Goal: Task Accomplishment & Management: Manage account settings

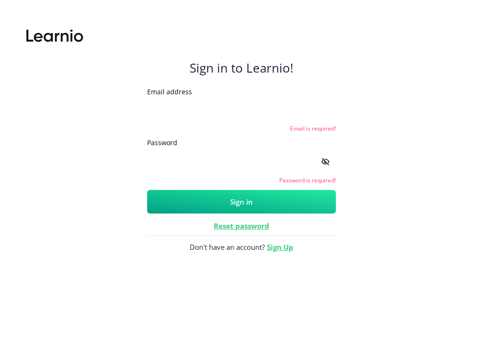
click at [242, 109] on input "Email address" at bounding box center [241, 110] width 189 height 23
type input "[EMAIL_ADDRESS][DOMAIN_NAME]"
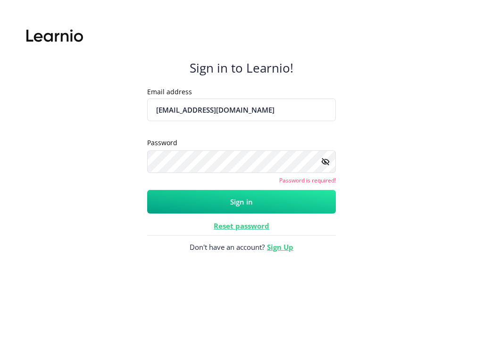
click at [242, 109] on input "[EMAIL_ADDRESS][DOMAIN_NAME]" at bounding box center [241, 110] width 189 height 23
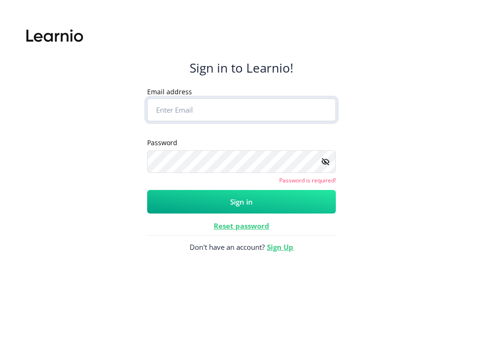
click at [242, 109] on input "Email address" at bounding box center [241, 110] width 189 height 23
type input "[EMAIL_ADDRESS][DOMAIN_NAME]"
click at [242, 109] on input "[EMAIL_ADDRESS][DOMAIN_NAME]" at bounding box center [241, 110] width 189 height 23
click at [242, 109] on input "Email address" at bounding box center [241, 110] width 189 height 23
type input "[EMAIL_ADDRESS][DOMAIN_NAME]"
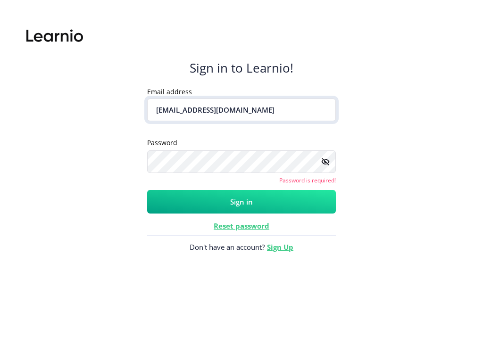
click at [242, 109] on input "[EMAIL_ADDRESS][DOMAIN_NAME]" at bounding box center [241, 110] width 189 height 23
click at [242, 109] on input "Email address" at bounding box center [241, 110] width 189 height 23
type input "[EMAIL_ADDRESS][DOMAIN_NAME]"
click at [242, 109] on input "[EMAIL_ADDRESS][DOMAIN_NAME]" at bounding box center [241, 110] width 189 height 23
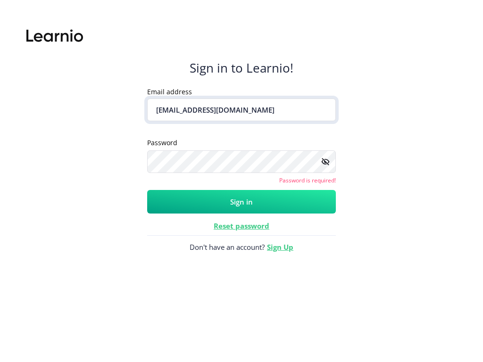
type input "[EMAIL_ADDRESS][DOMAIN_NAME]"
click at [242, 109] on input "[EMAIL_ADDRESS][DOMAIN_NAME]" at bounding box center [241, 110] width 189 height 23
click at [242, 109] on input "Email address" at bounding box center [241, 110] width 189 height 23
type input "yw\&ZgE[gqv1rj}"*5\RZ}.2e6]@kSo6.A92jw>8BipoUcIi"
click at [242, 109] on input "yw\&ZgE[gqv1rj}"*5\RZ}.2e6]@kSo6.A92jw>8BipoUcIi" at bounding box center [241, 110] width 189 height 23
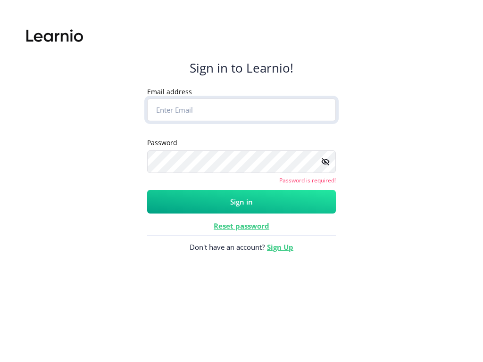
click at [242, 109] on input "Email address" at bounding box center [241, 110] width 189 height 23
click at [147, 190] on button "Sign in" at bounding box center [241, 202] width 189 height 24
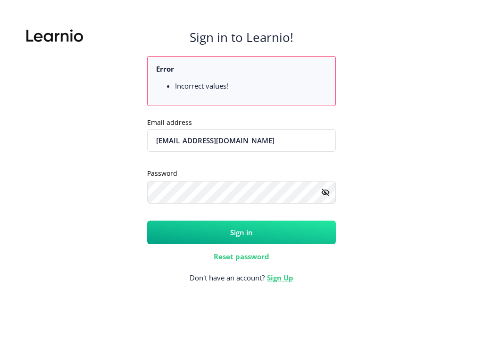
click at [242, 232] on button "Sign in" at bounding box center [241, 233] width 189 height 24
click at [242, 140] on input "[EMAIL_ADDRESS][DOMAIN_NAME]" at bounding box center [241, 140] width 189 height 23
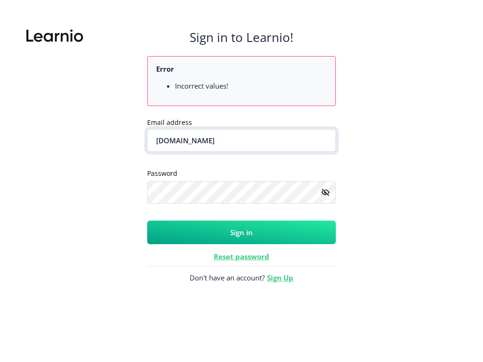
type input "[DOMAIN_NAME]"
click at [147, 221] on button "Sign in" at bounding box center [241, 233] width 189 height 24
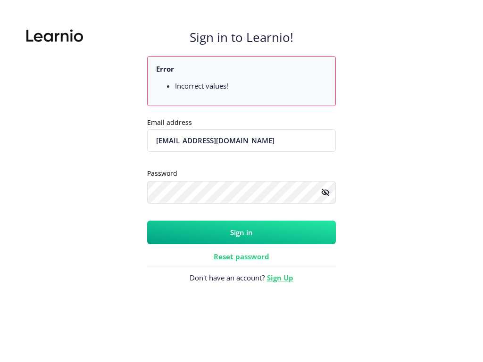
click at [242, 232] on button "Sign in" at bounding box center [241, 233] width 189 height 24
click at [242, 140] on input "[EMAIL_ADDRESS][DOMAIN_NAME]" at bounding box center [241, 140] width 189 height 23
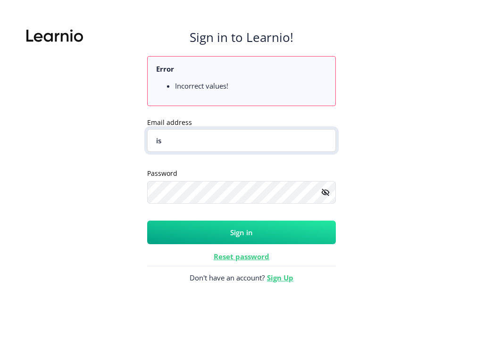
type input "i"
click at [147, 221] on button "Sign in" at bounding box center [241, 233] width 189 height 24
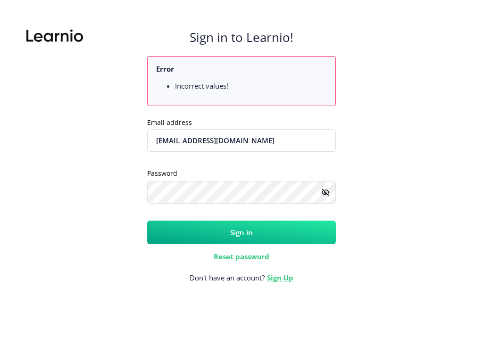
click at [242, 232] on button "Sign in" at bounding box center [241, 233] width 189 height 24
click at [242, 140] on input "[EMAIL_ADDRESS][DOMAIN_NAME]" at bounding box center [241, 140] width 189 height 23
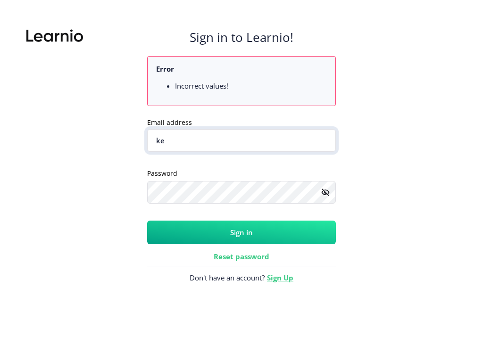
type input "k"
click at [147, 221] on button "Sign in" at bounding box center [241, 233] width 189 height 24
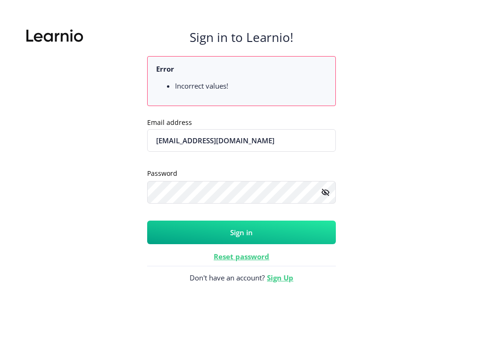
click at [242, 232] on button "Sign in" at bounding box center [241, 233] width 189 height 24
click at [242, 140] on input "[EMAIL_ADDRESS][DOMAIN_NAME]" at bounding box center [241, 140] width 189 height 23
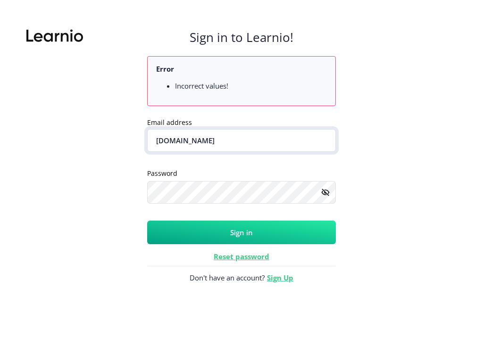
type input "[DOMAIN_NAME]"
type input "[EMAIL_ADDRESS][DOMAIN_NAME]"
